Goal: Information Seeking & Learning: Learn about a topic

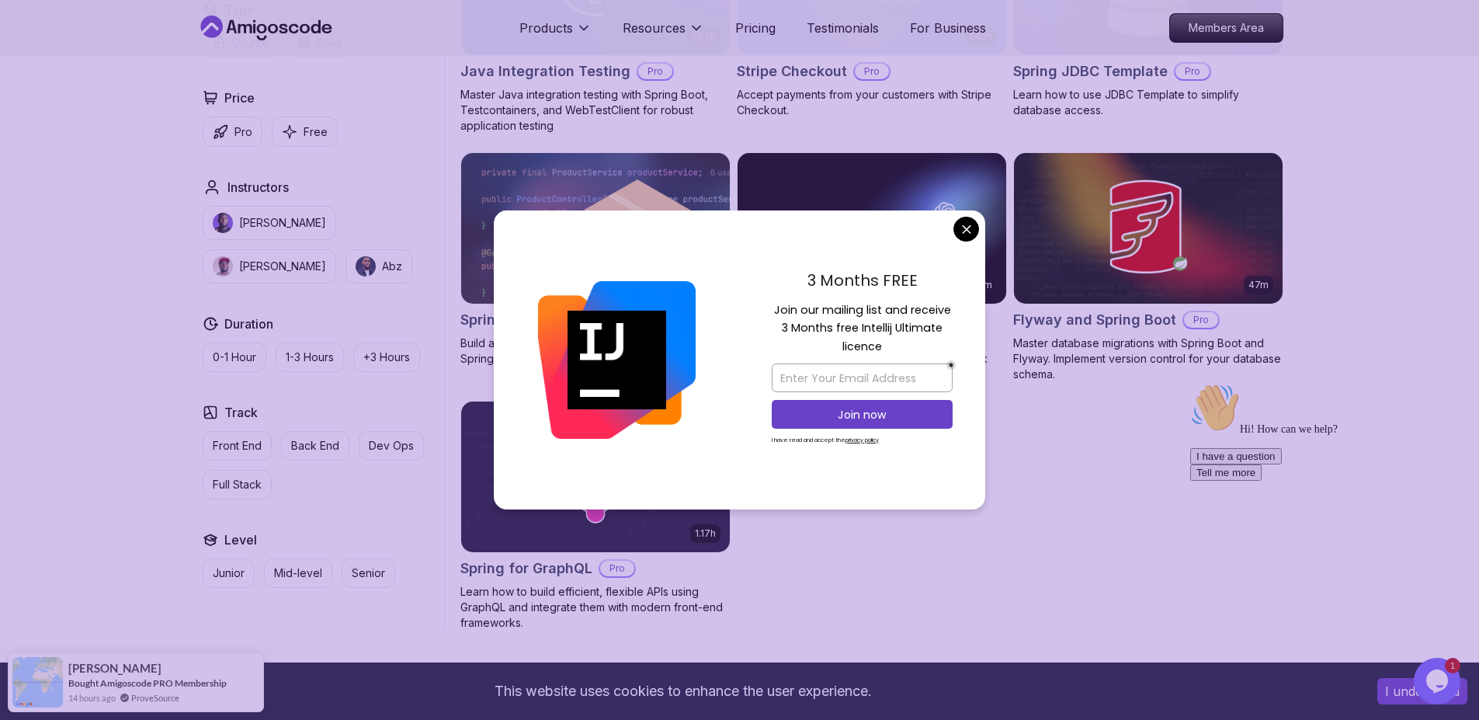
scroll to position [1064, 0]
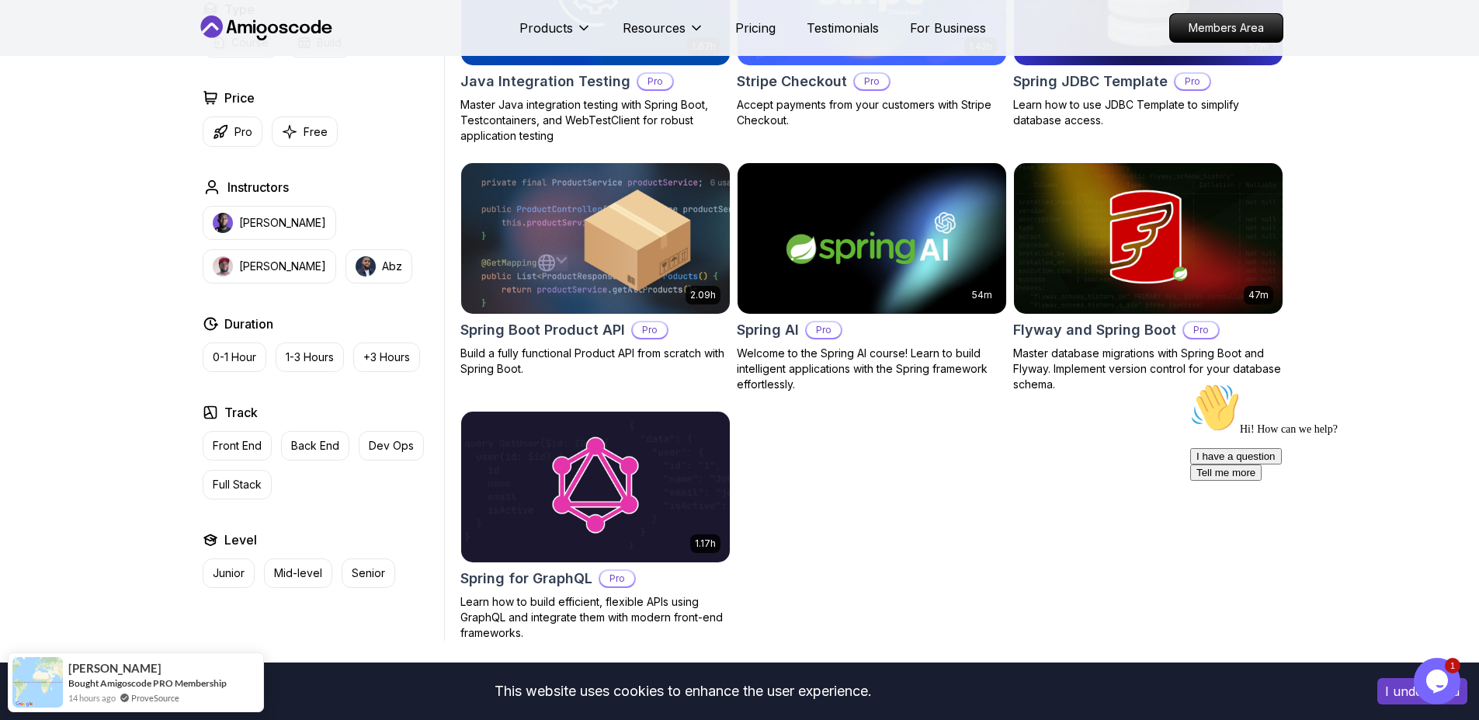
click at [968, 231] on body "This website uses cookies to enhance the user experience. I understand Products…" at bounding box center [739, 204] width 1479 height 2536
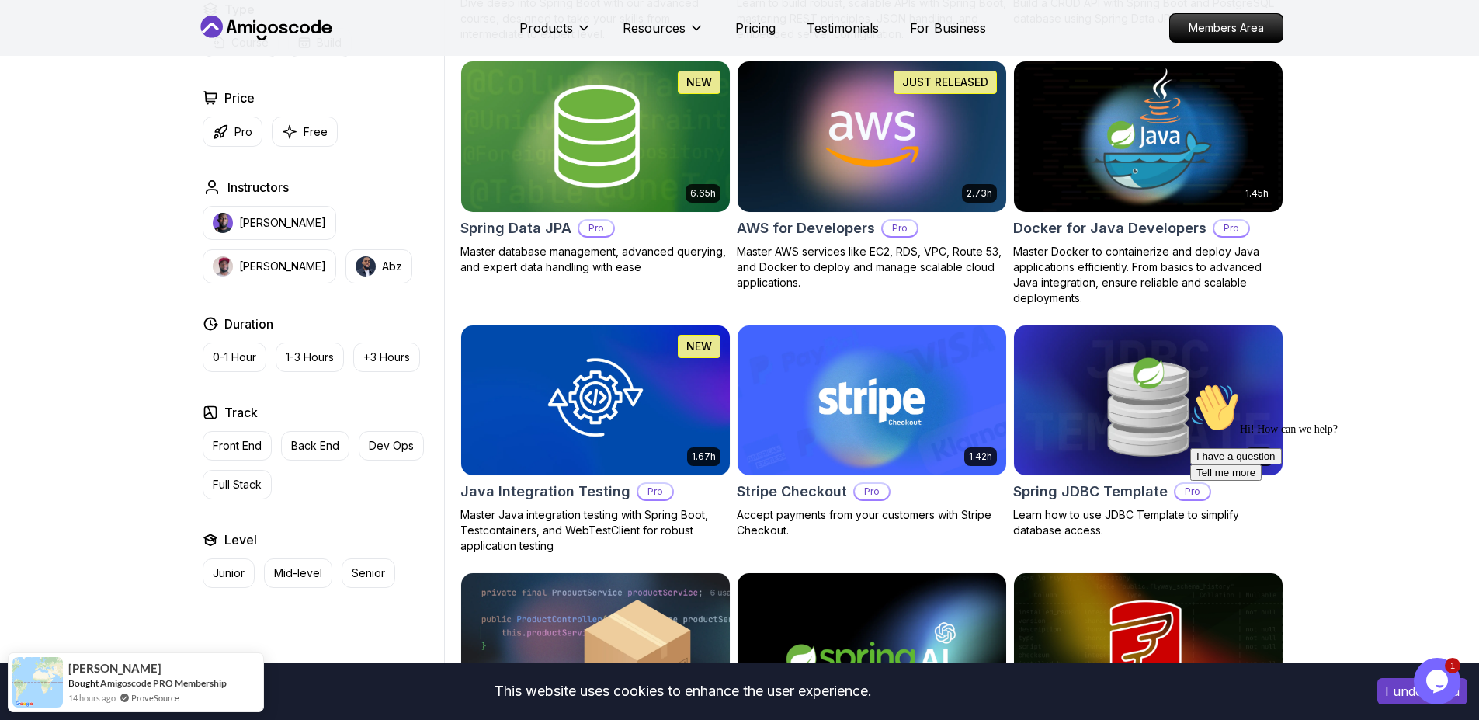
scroll to position [0, 0]
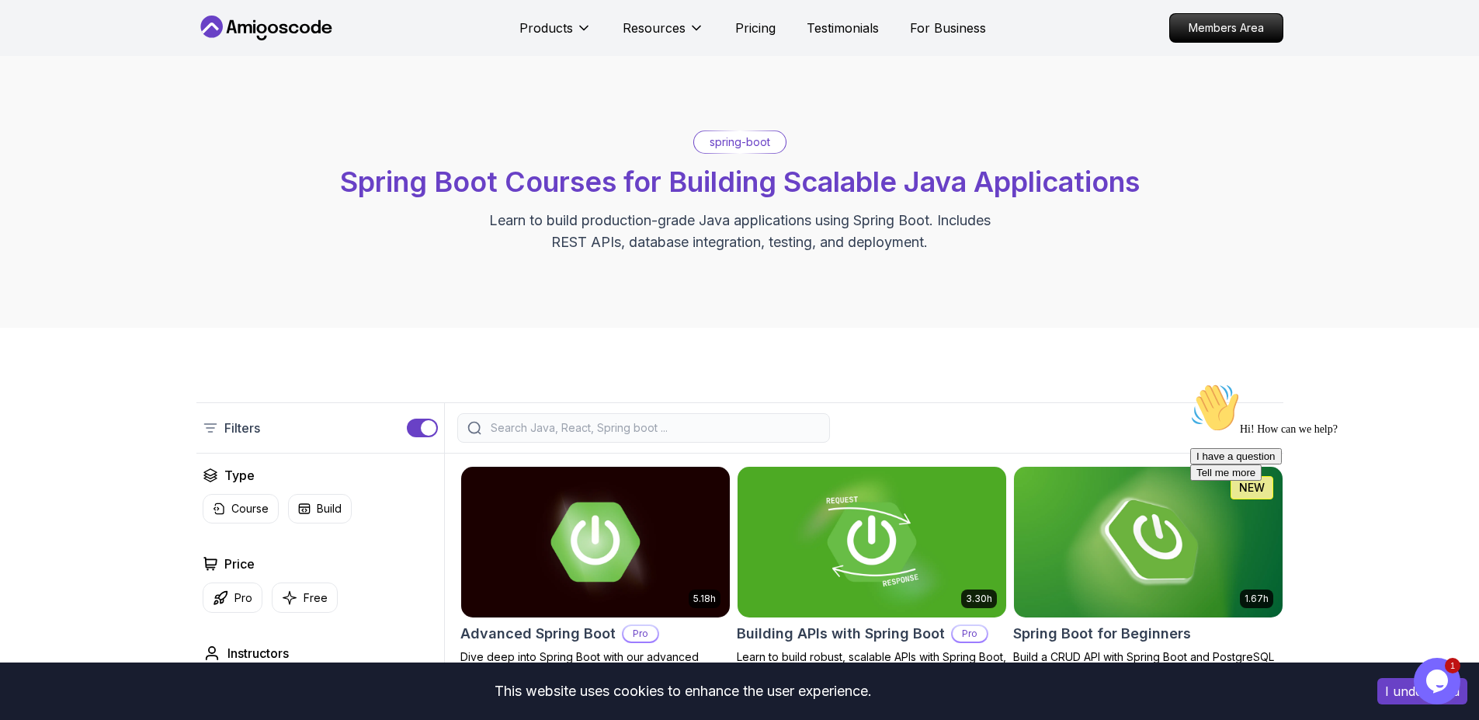
click at [318, 24] on icon at bounding box center [315, 26] width 9 height 13
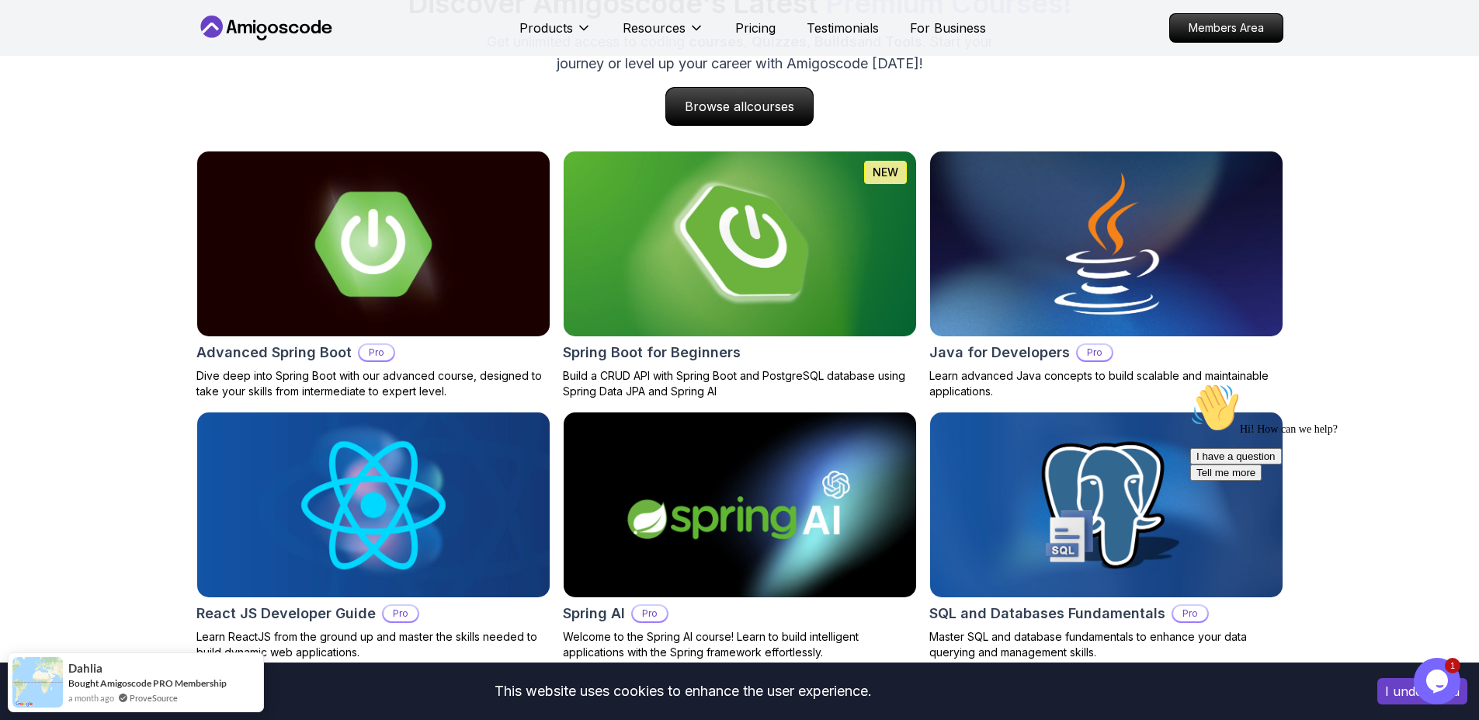
scroll to position [1438, 0]
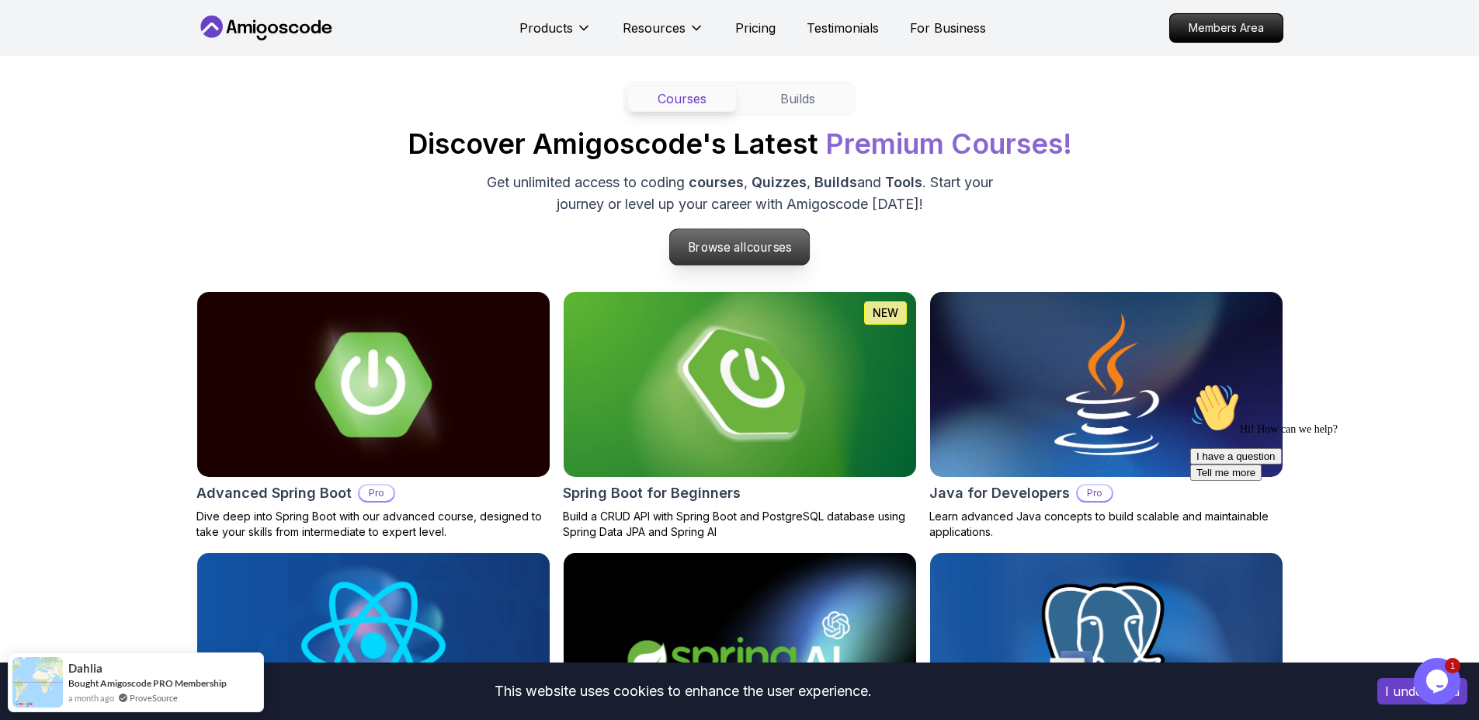
click at [724, 251] on p "Browse all courses" at bounding box center [740, 247] width 140 height 36
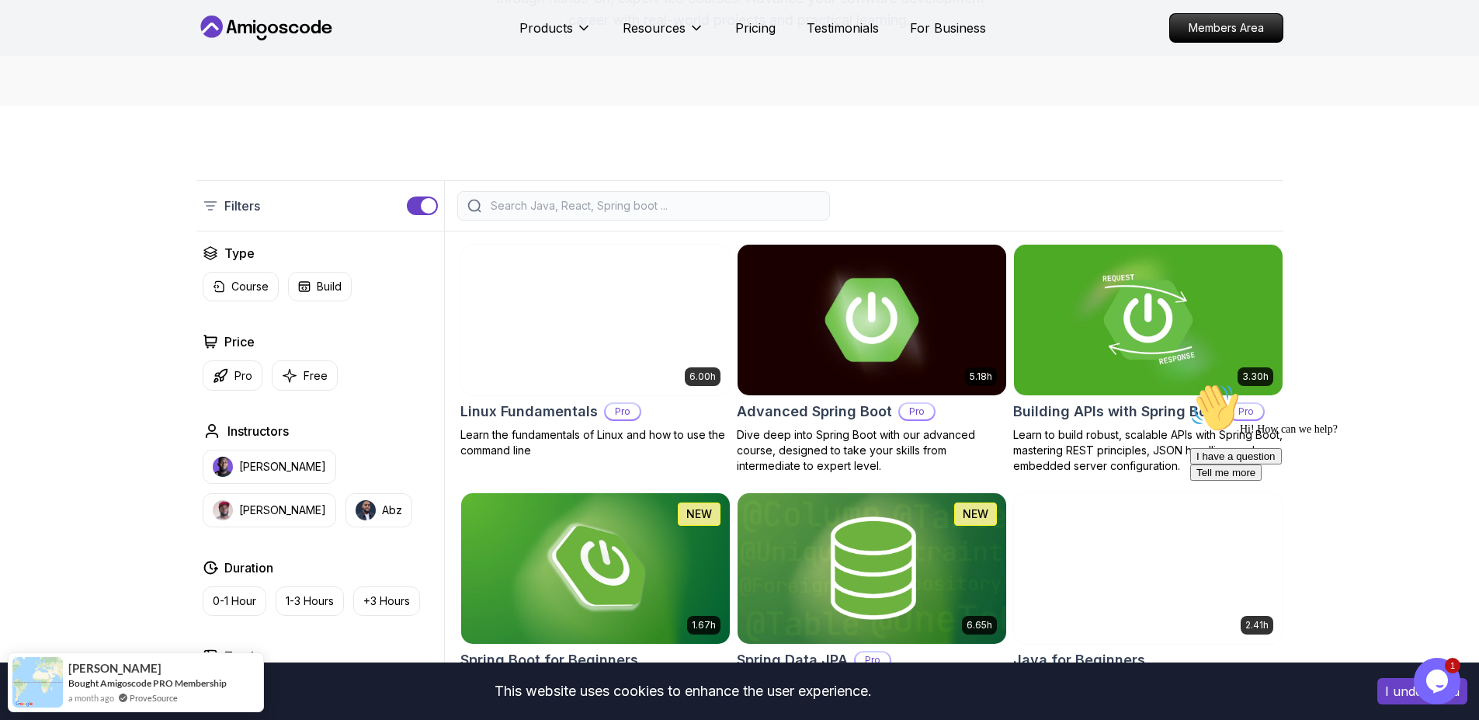
scroll to position [236, 0]
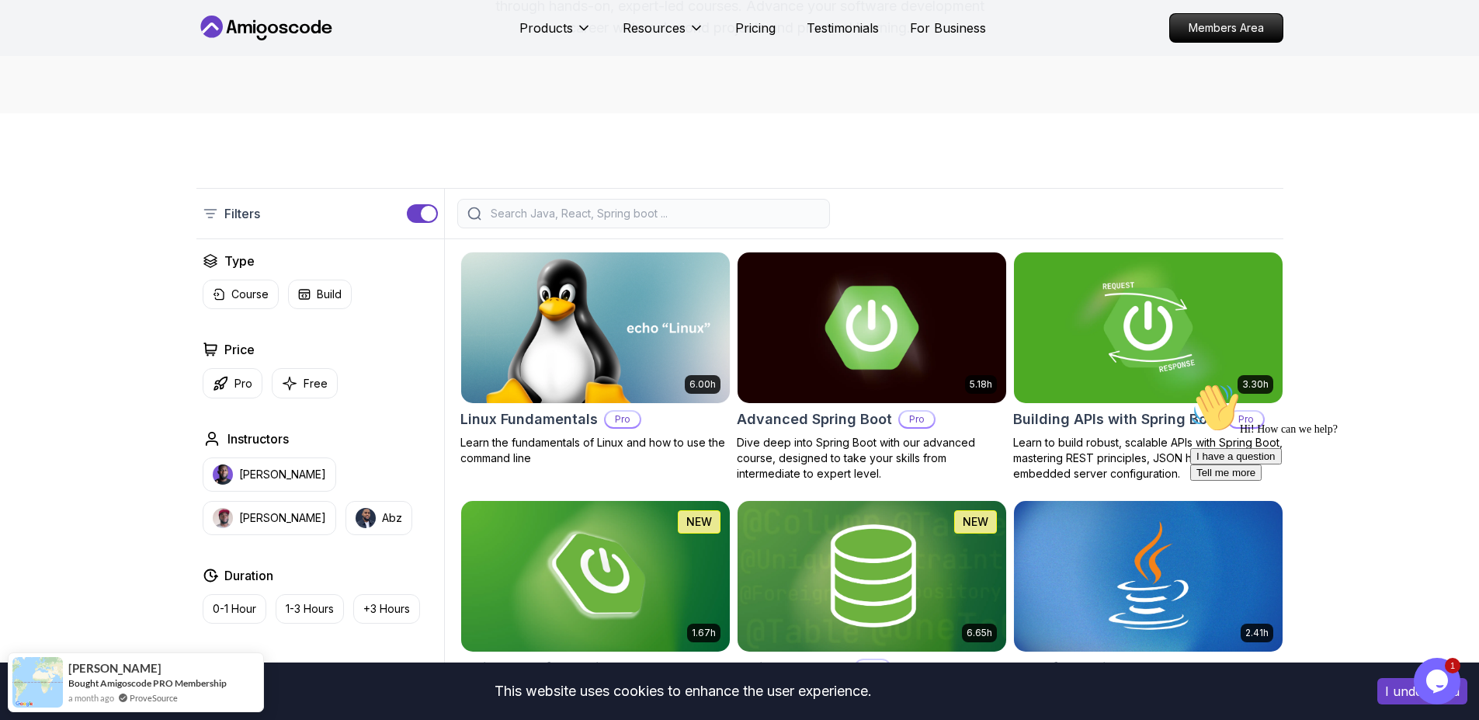
click at [910, 325] on img at bounding box center [872, 327] width 282 height 158
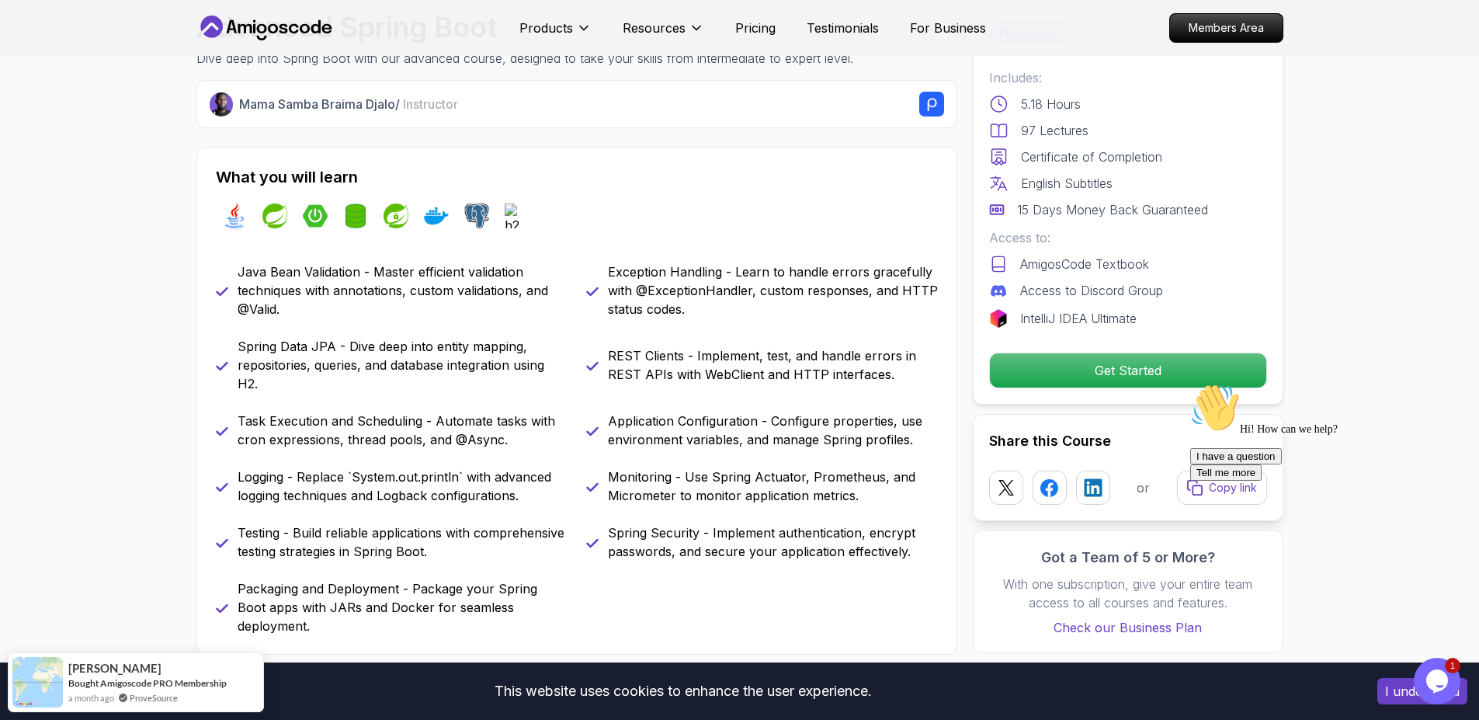
scroll to position [536, 0]
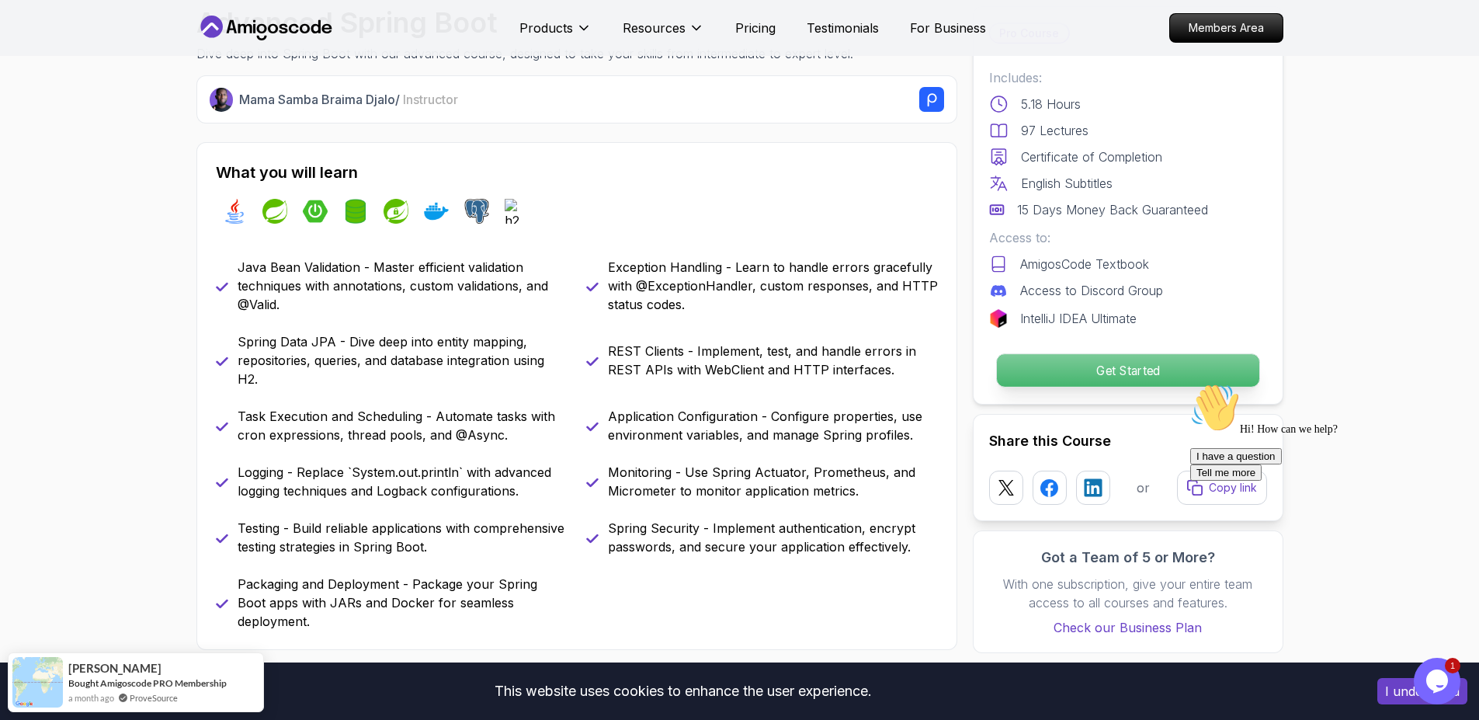
click at [1069, 380] on p "Get Started" at bounding box center [1127, 370] width 262 height 33
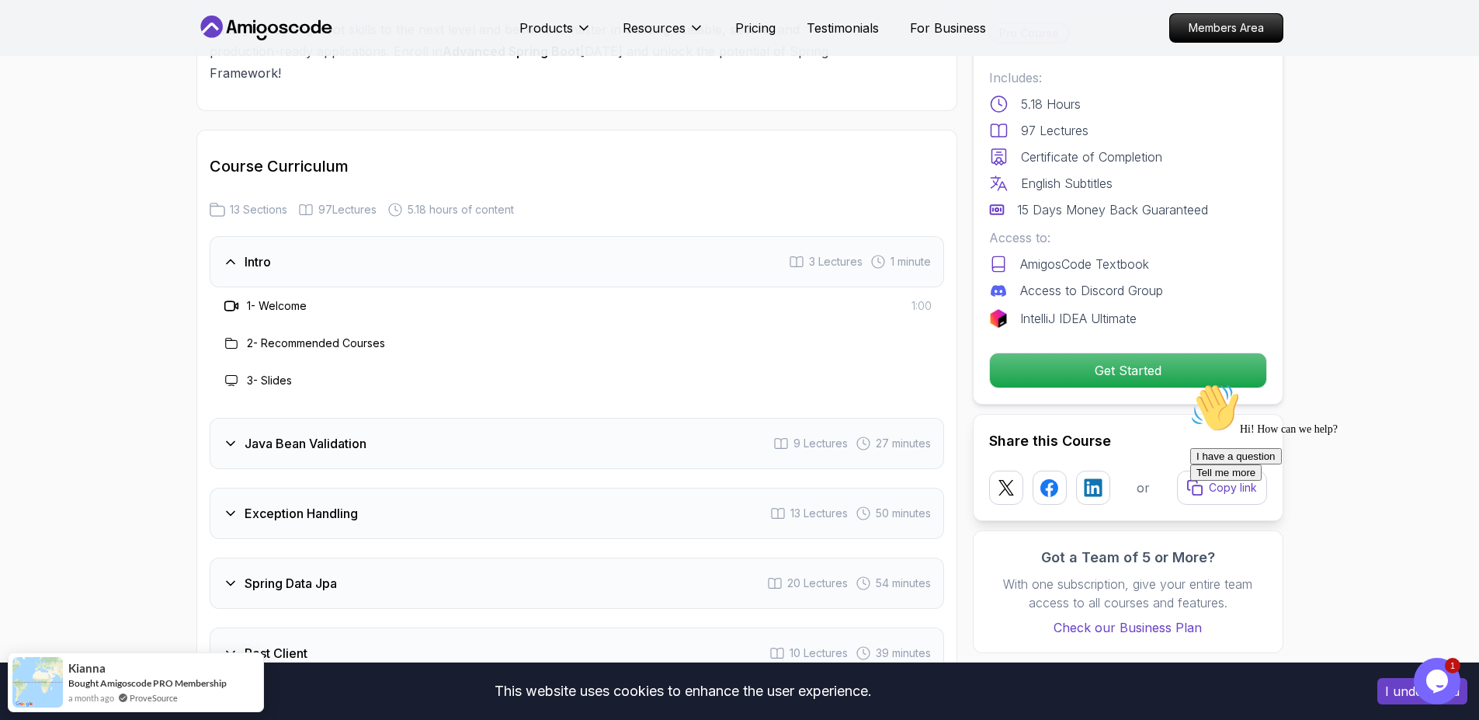
scroll to position [1960, 0]
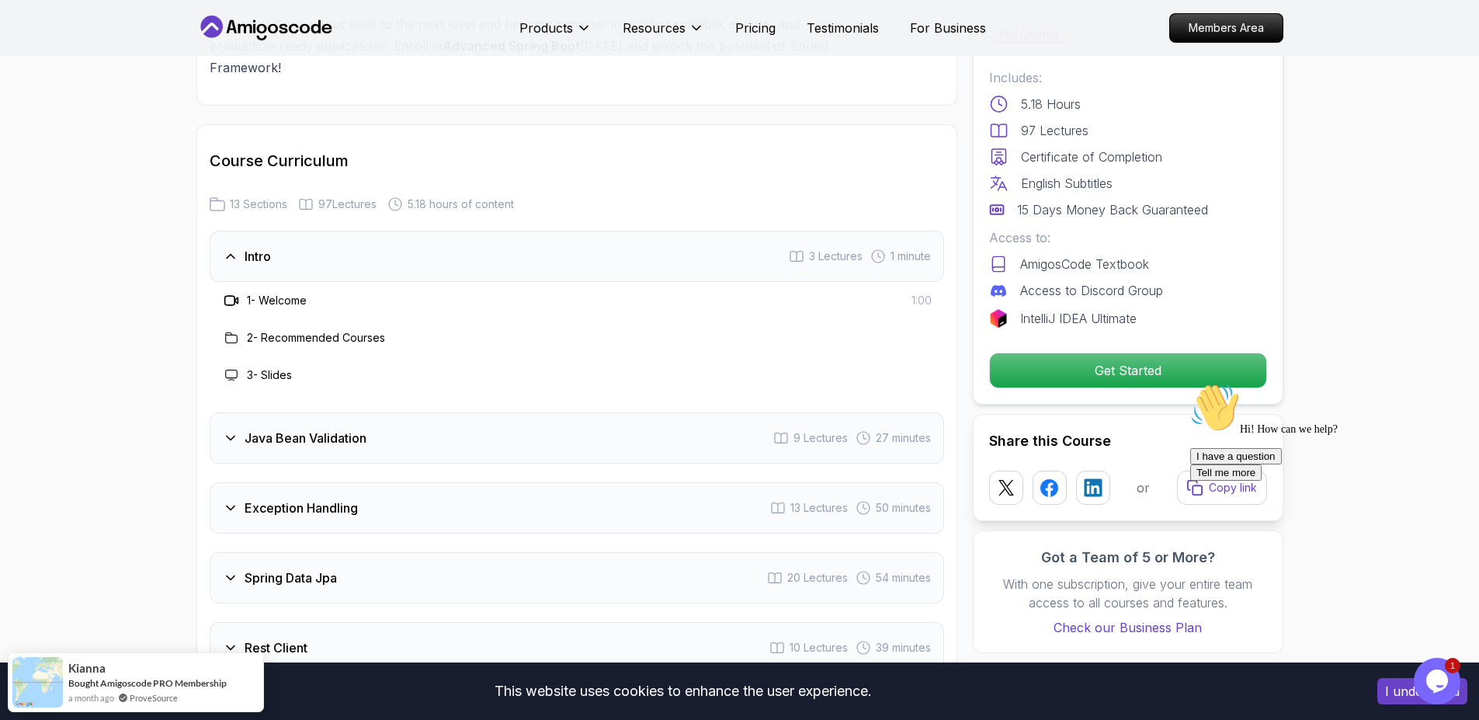
click at [226, 430] on icon at bounding box center [231, 438] width 16 height 16
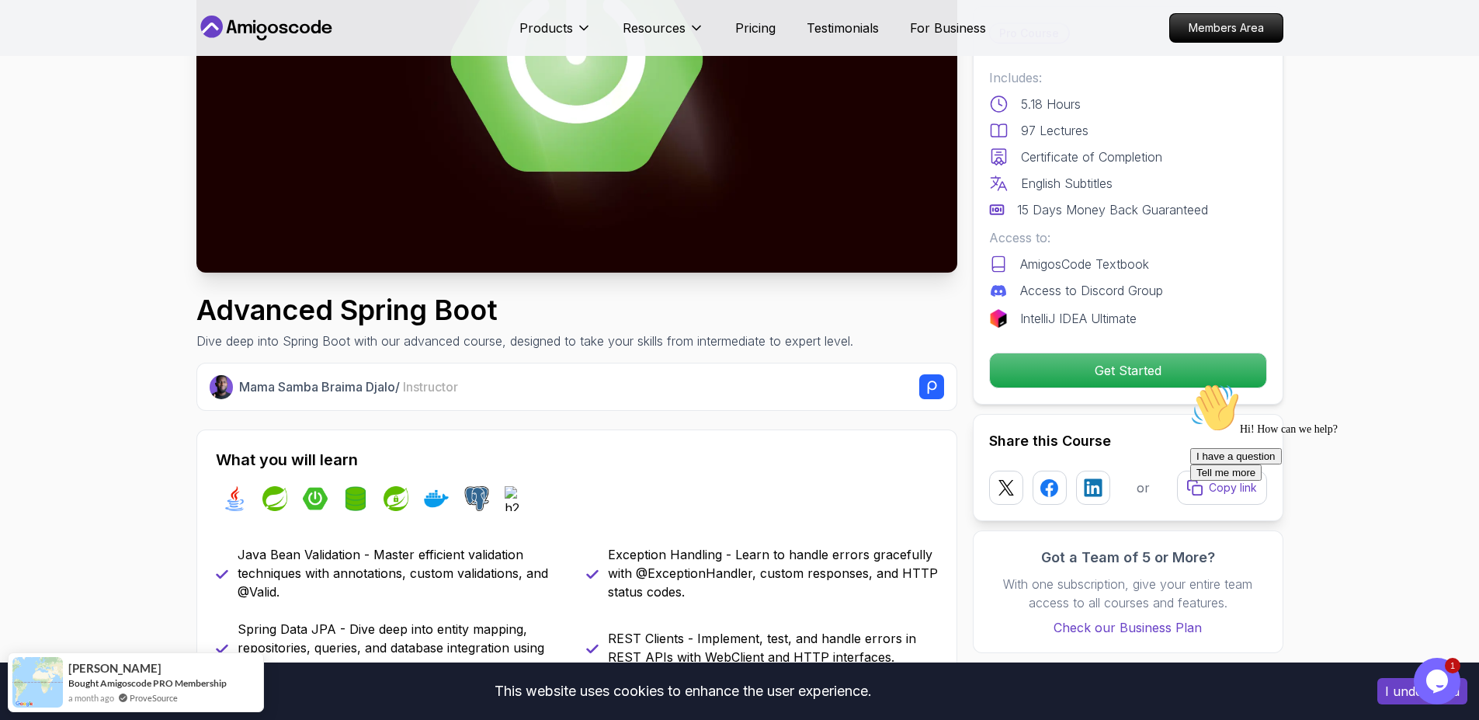
scroll to position [0, 0]
